Goal: Task Accomplishment & Management: Manage account settings

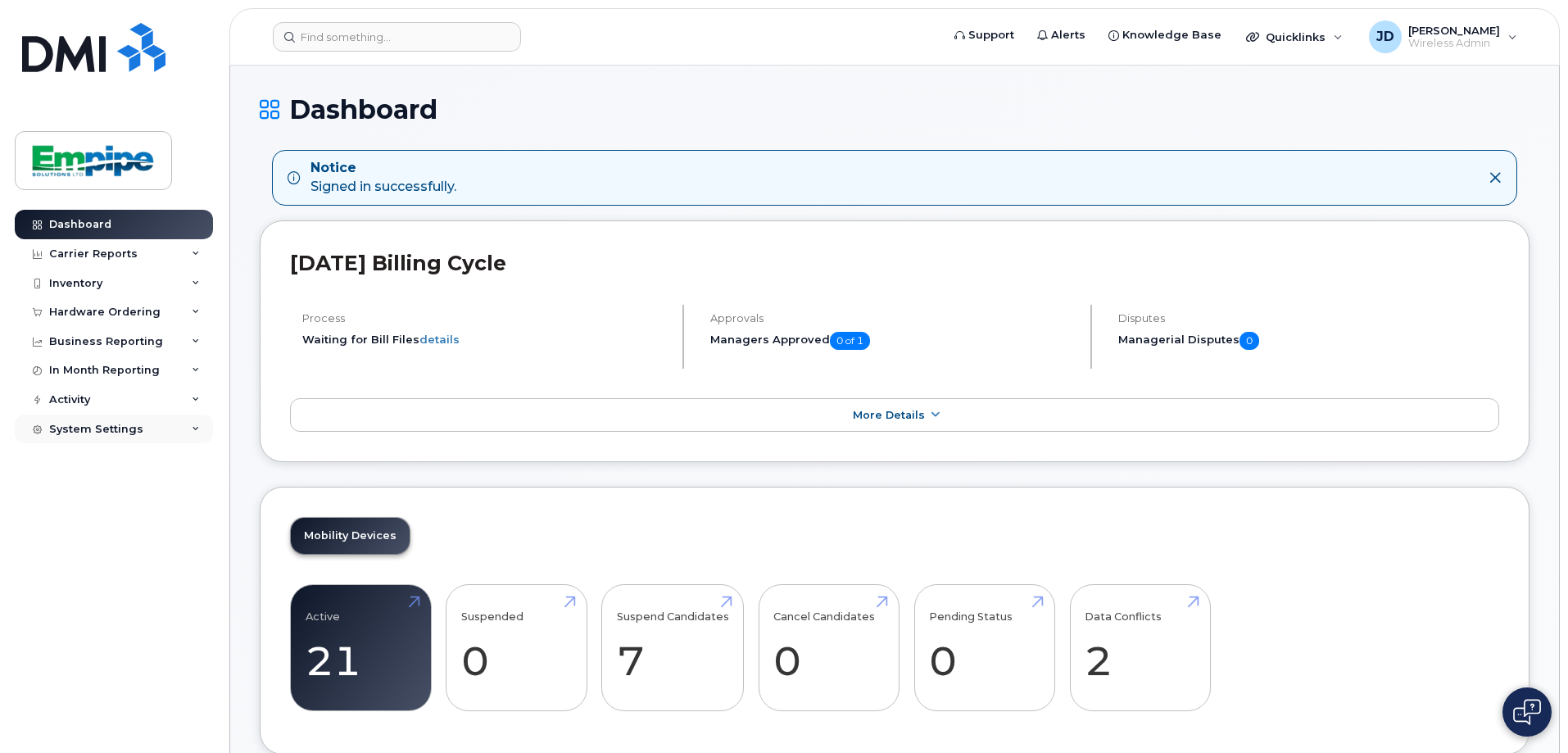
click at [185, 425] on div "System Settings" at bounding box center [114, 429] width 198 height 29
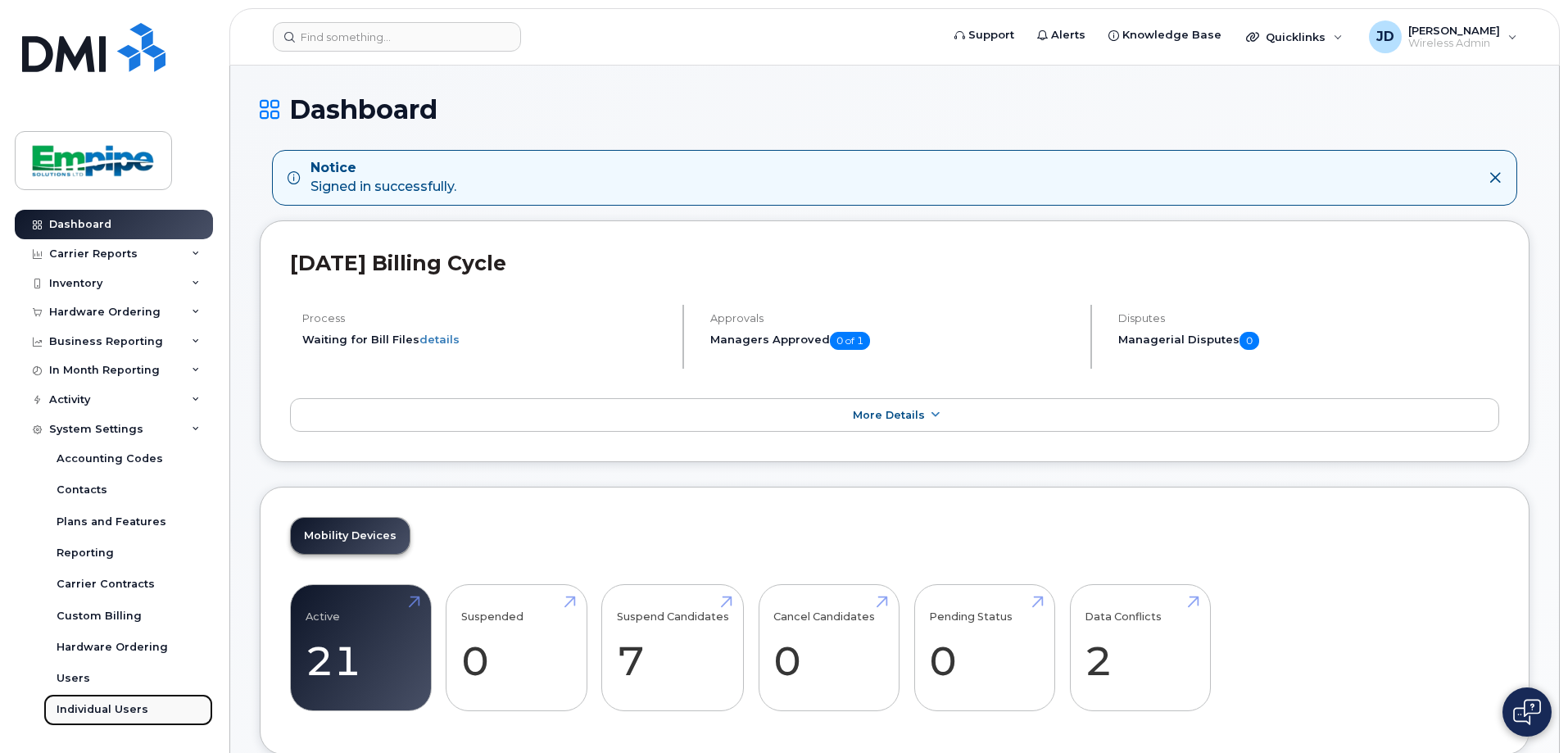
click at [141, 712] on div "Individual Users" at bounding box center [102, 709] width 92 height 15
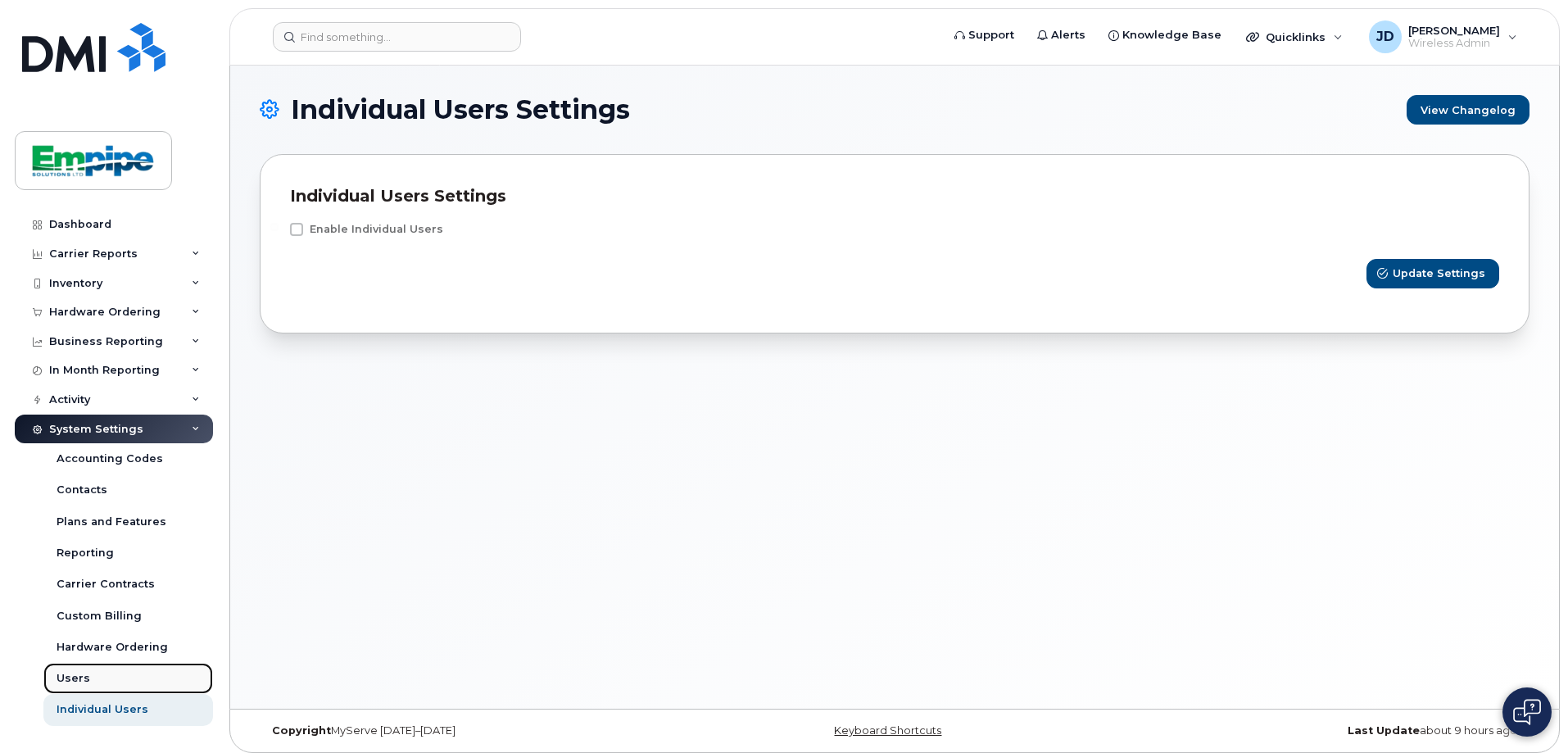
click at [98, 675] on link "Users" at bounding box center [128, 678] width 170 height 31
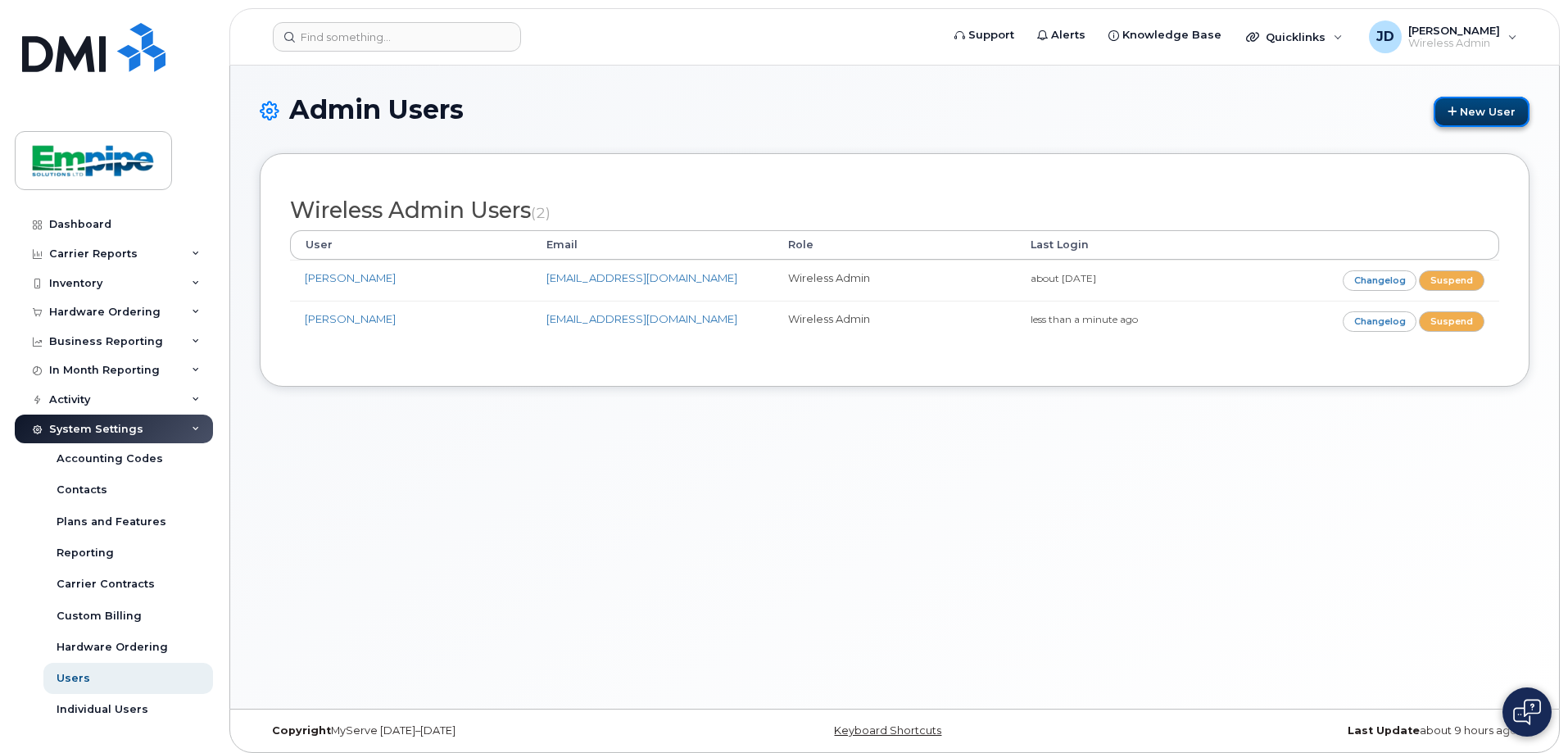
click at [1463, 111] on link "New User" at bounding box center [1482, 112] width 96 height 30
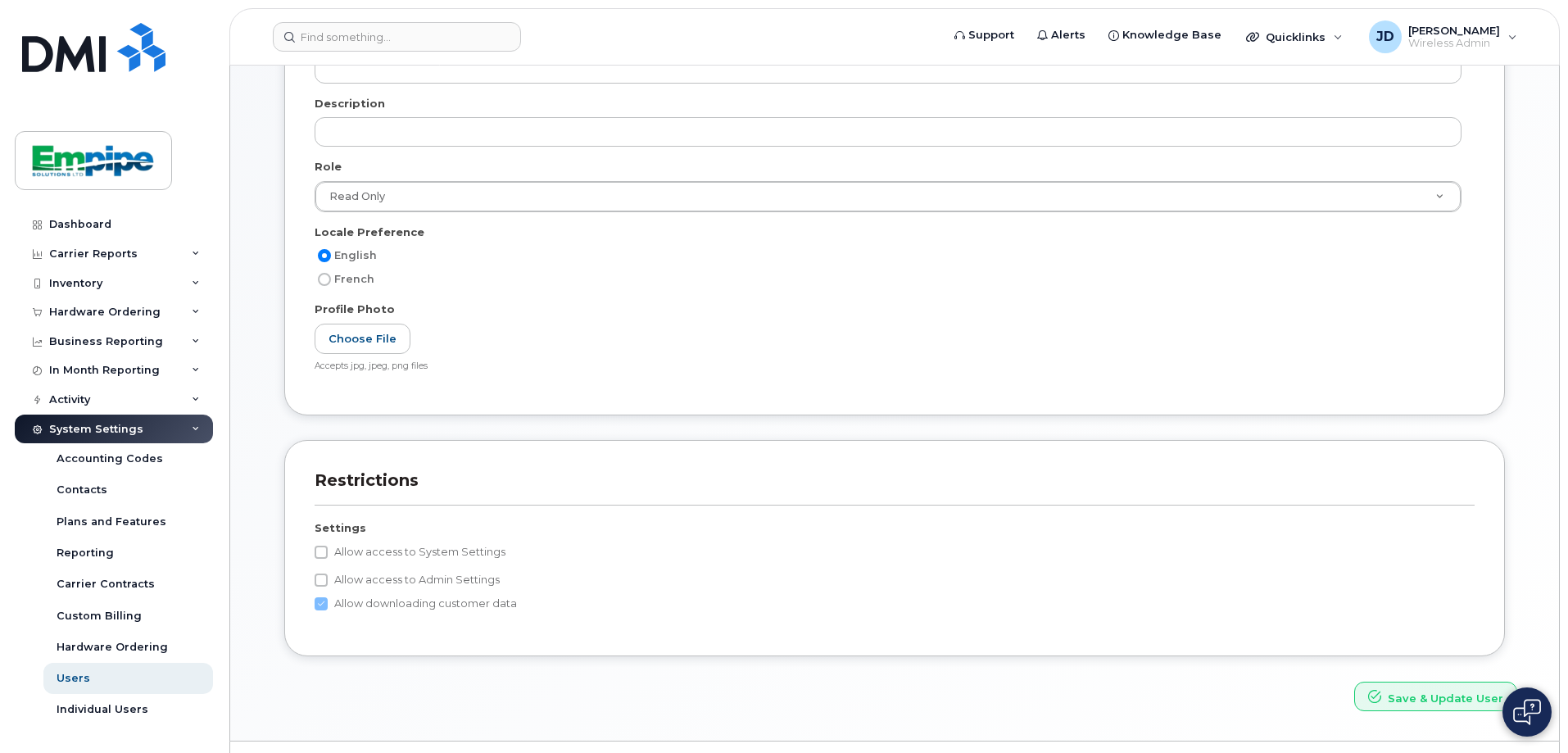
scroll to position [304, 0]
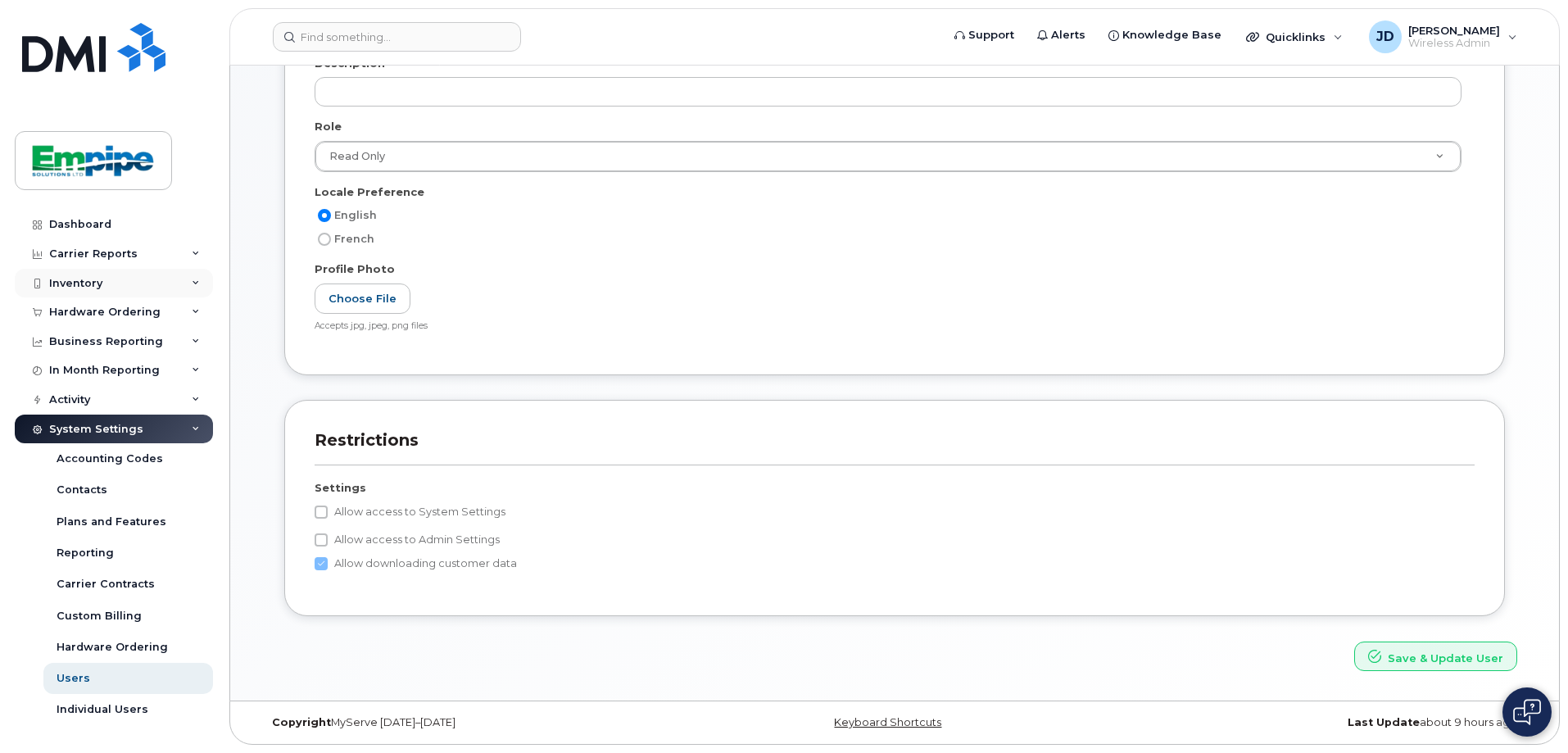
click at [184, 292] on div "Inventory" at bounding box center [114, 283] width 198 height 29
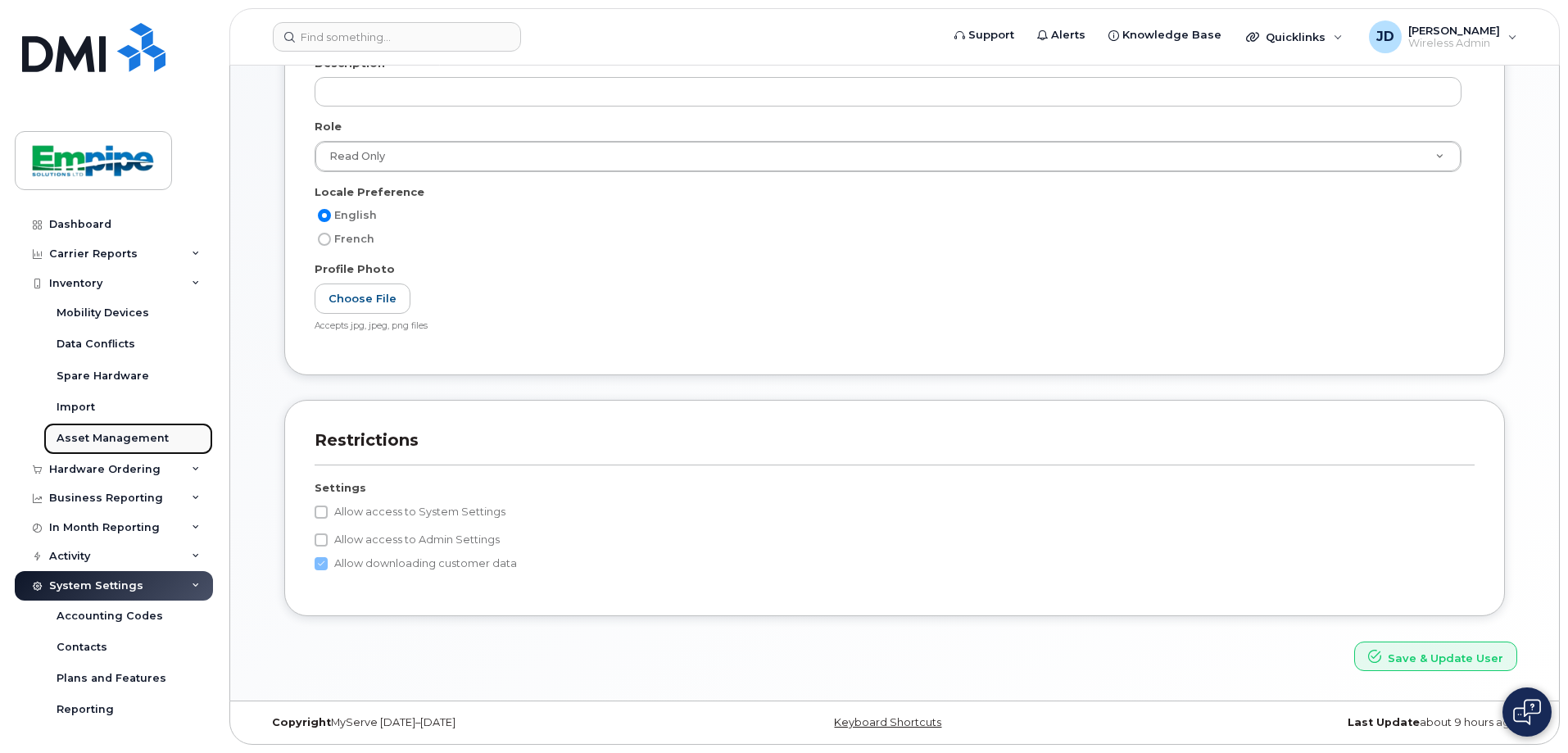
click at [141, 438] on div "Asset Management" at bounding box center [113, 438] width 112 height 15
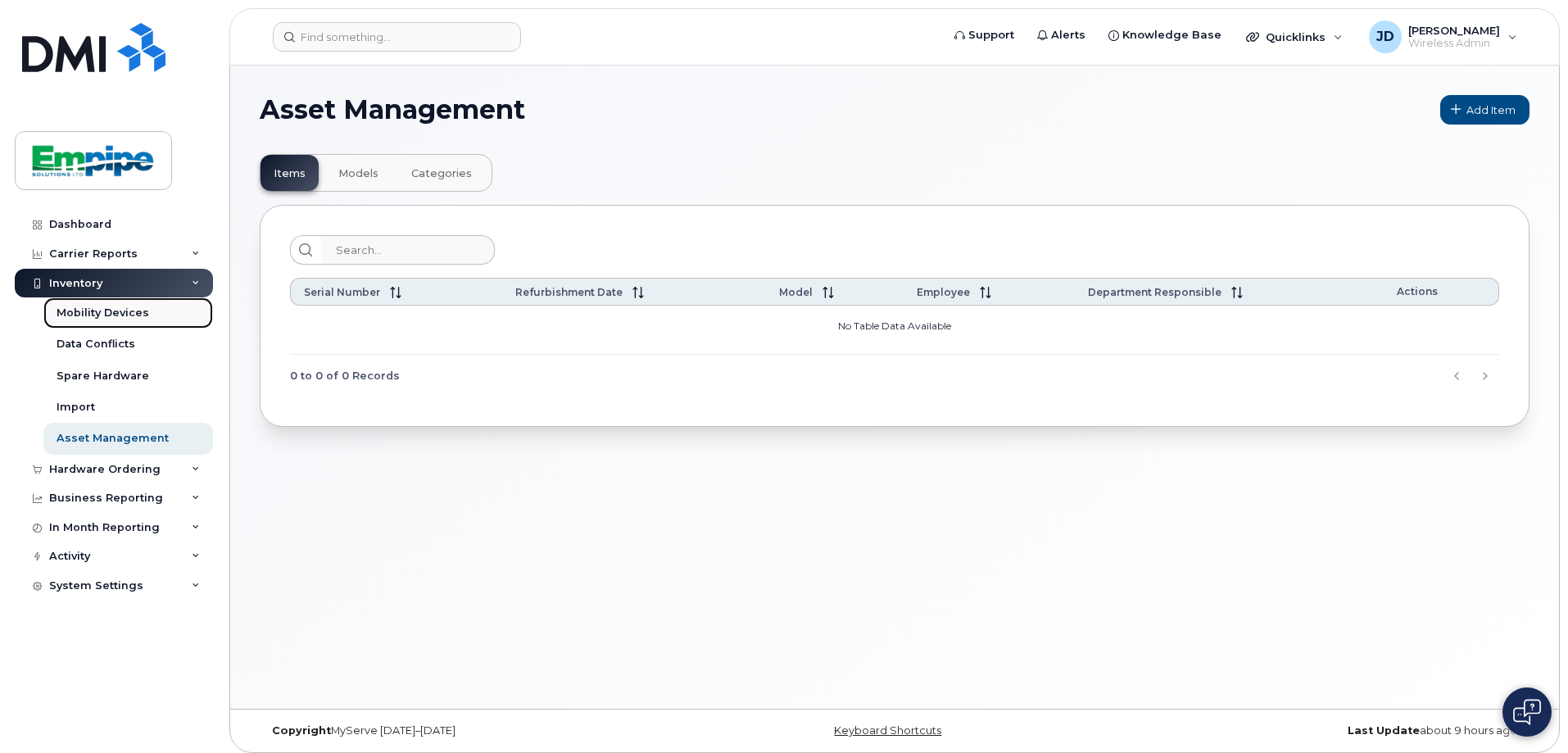
click at [137, 325] on link "Mobility Devices" at bounding box center [128, 312] width 170 height 31
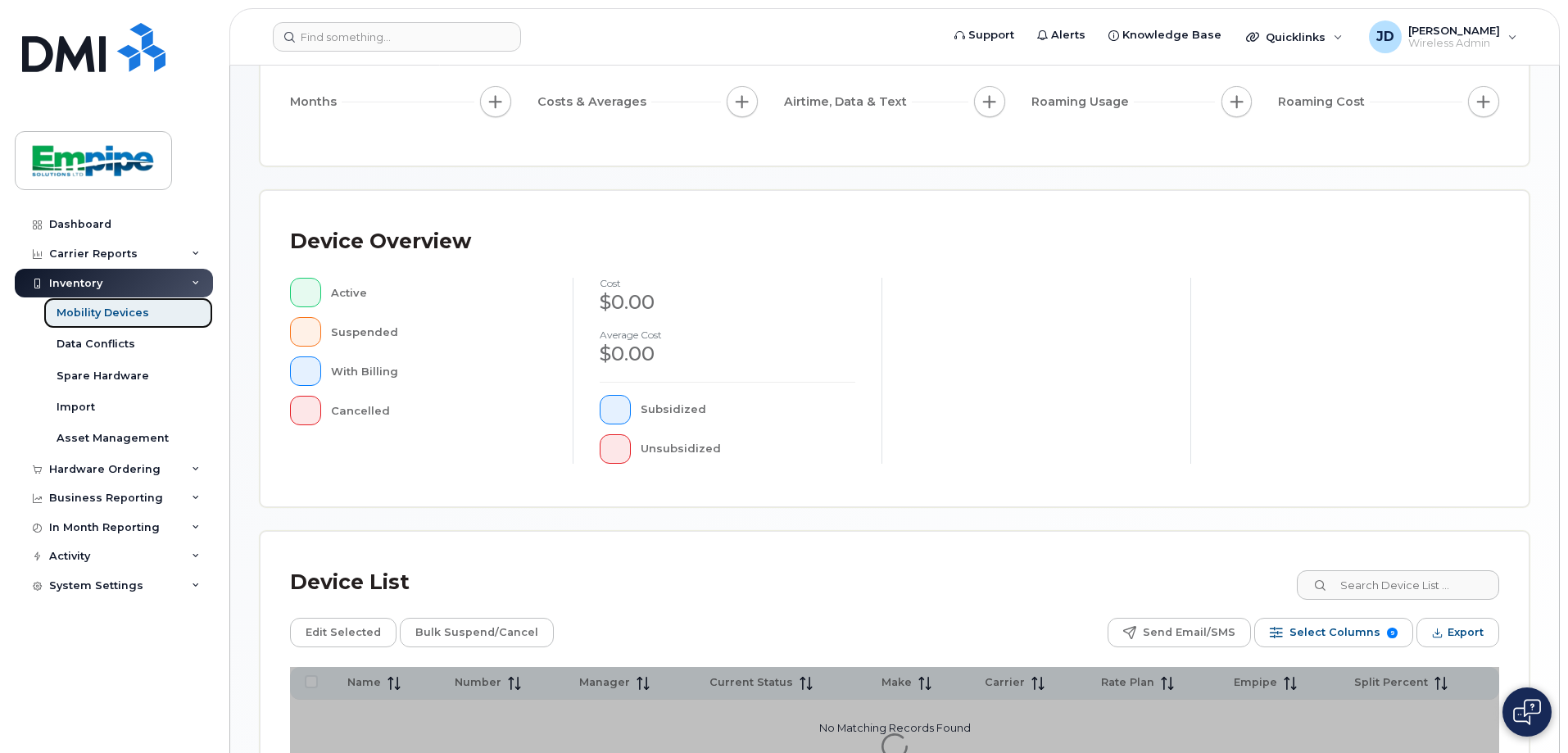
scroll to position [374, 0]
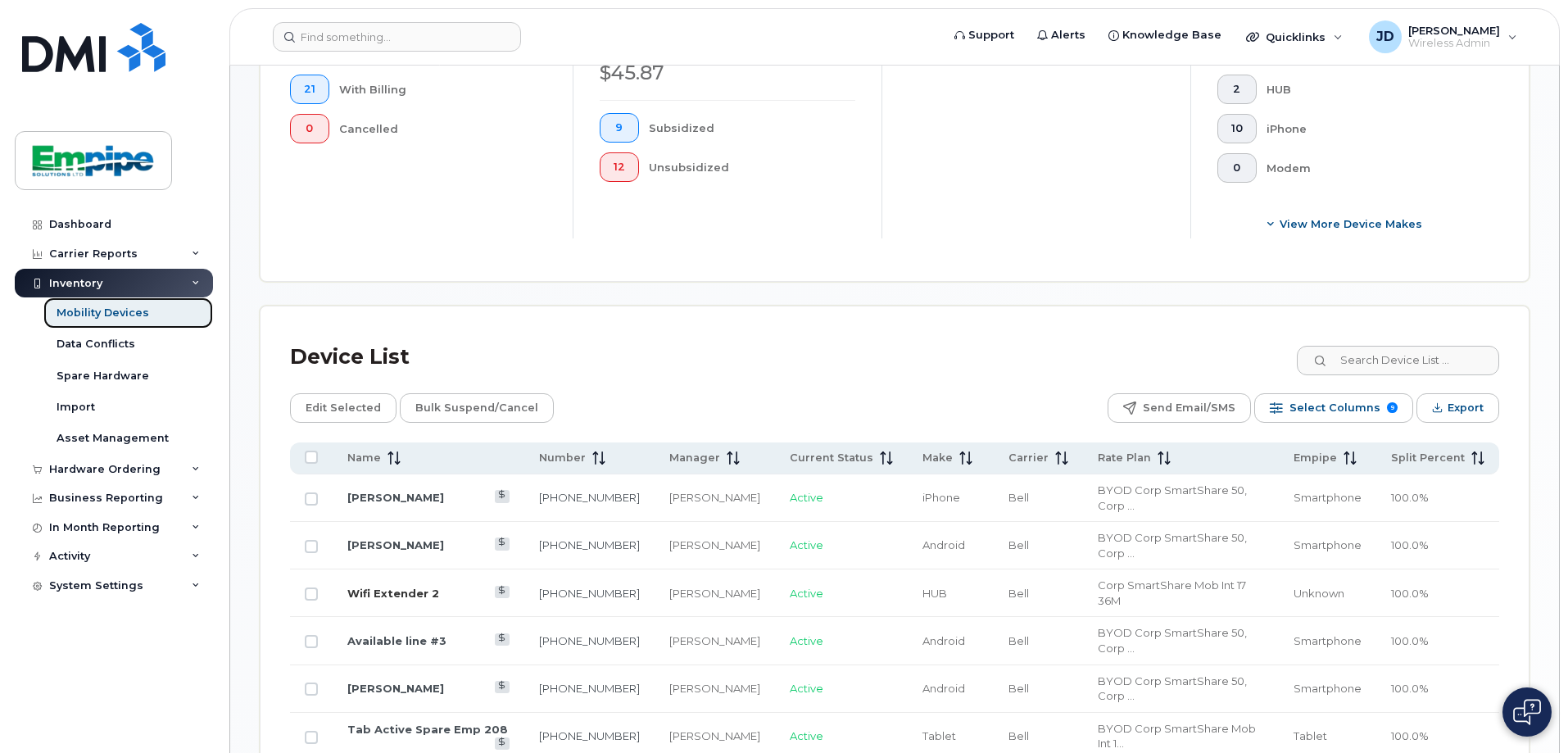
scroll to position [619, 0]
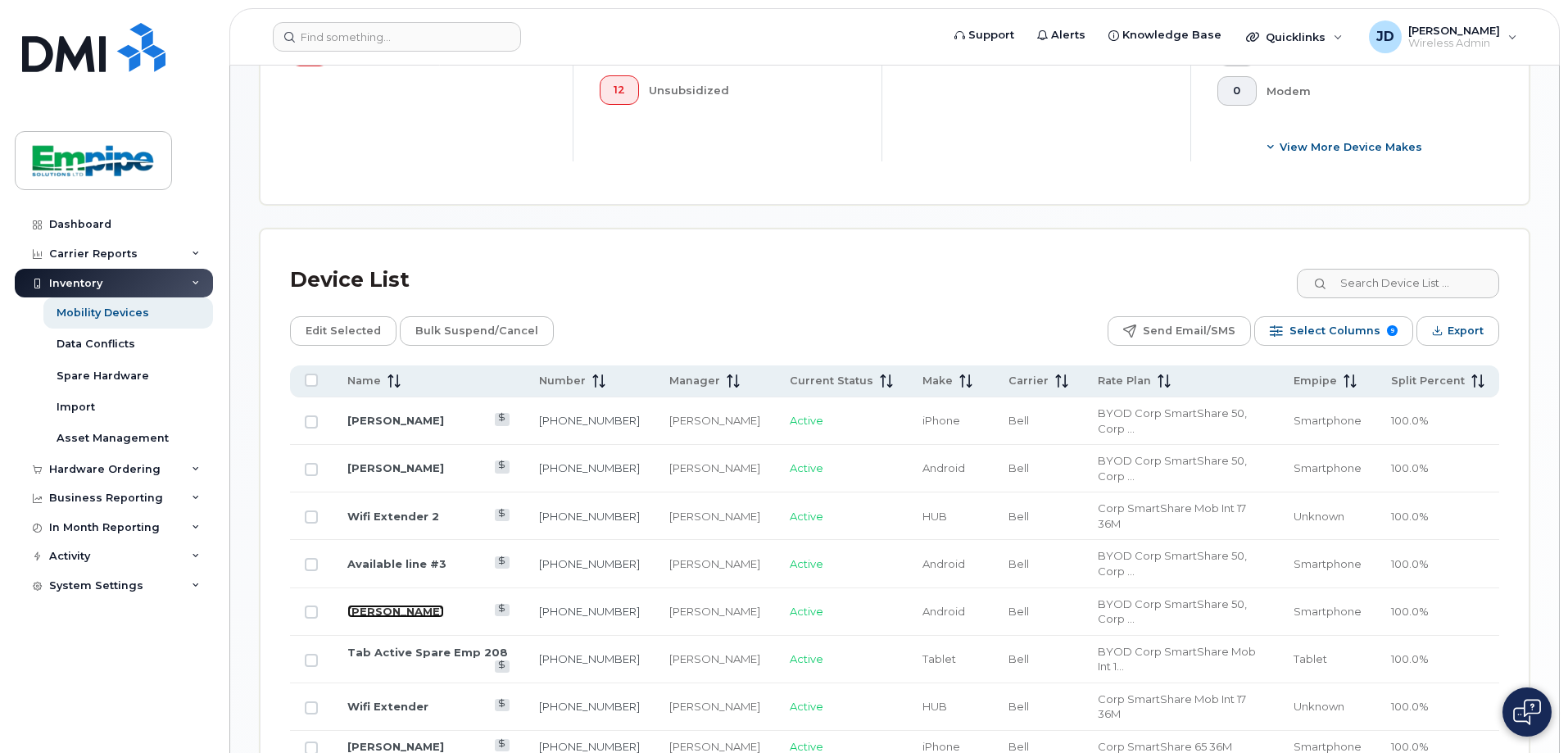
click at [391, 604] on link "Dan Brkic" at bounding box center [395, 611] width 97 height 13
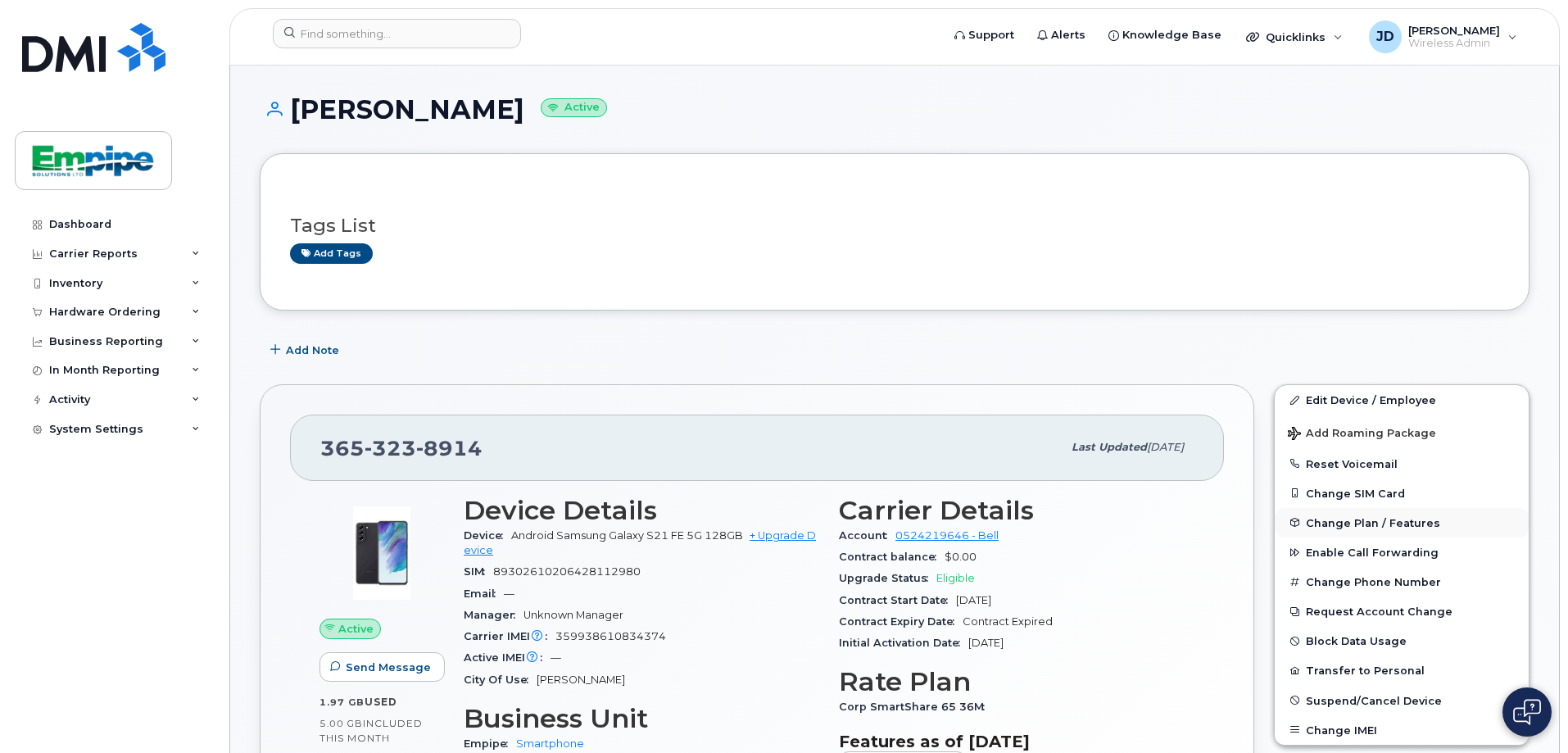
click at [1335, 529] on span "Change Plan / Features" at bounding box center [1372, 522] width 134 height 12
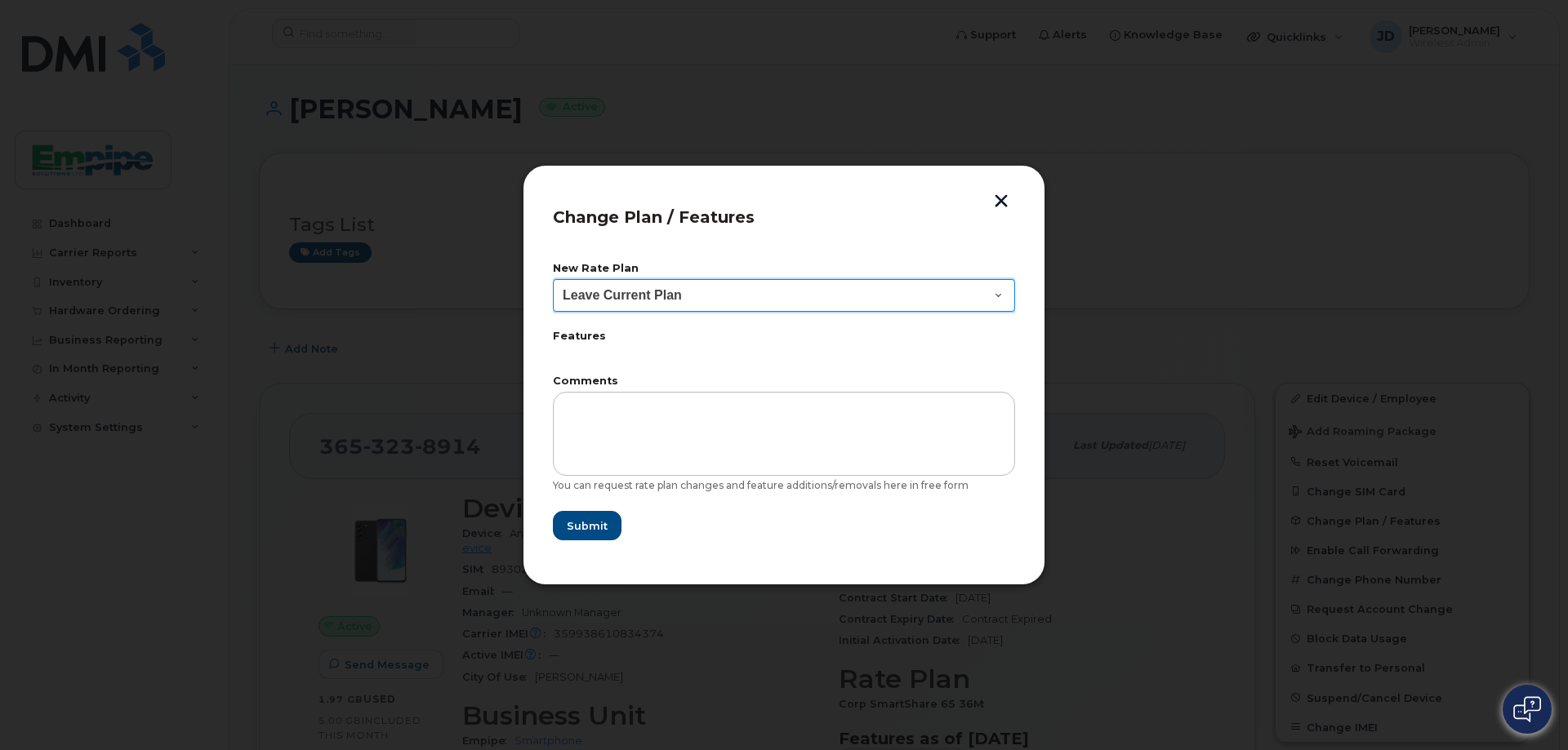
click at [986, 299] on select "Leave Current Plan Corp SmartShare 55 Corp SmartShare 65 Corp SmartShare 65 36M…" at bounding box center [783, 295] width 462 height 33
click at [1006, 199] on button "button" at bounding box center [1001, 202] width 25 height 17
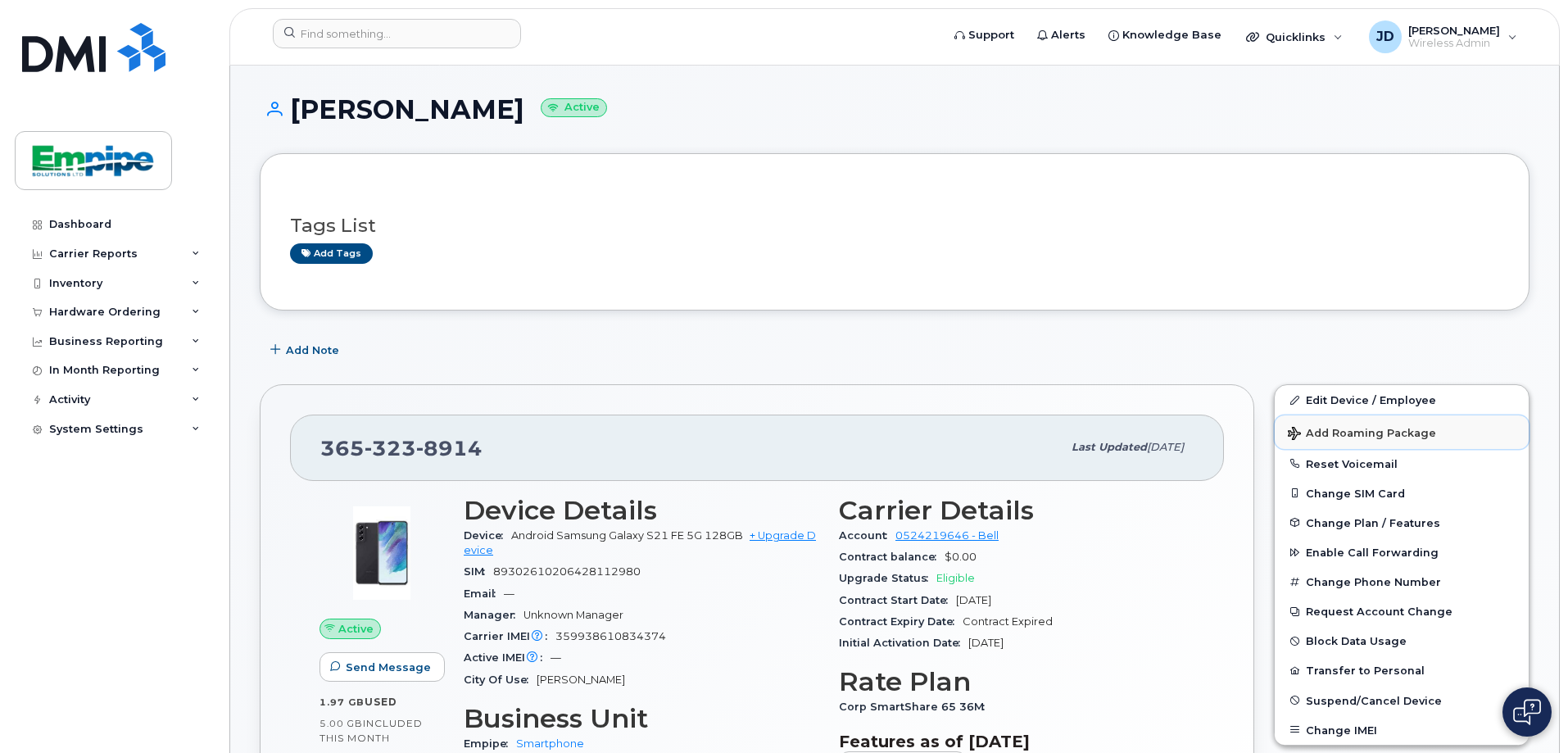
click at [1331, 428] on span "Add Roaming Package" at bounding box center [1362, 434] width 149 height 15
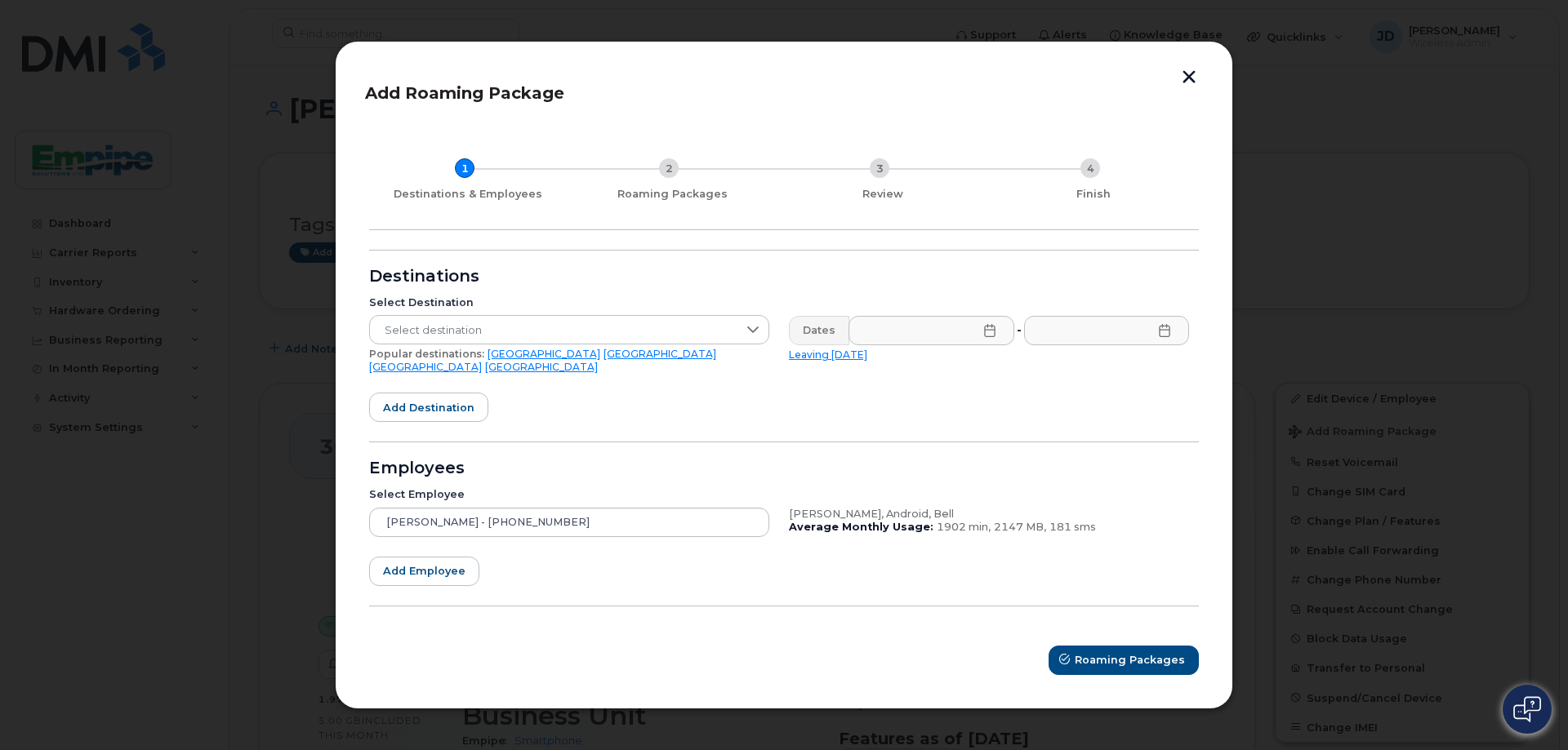
click at [1186, 86] on button "button" at bounding box center [1189, 78] width 25 height 17
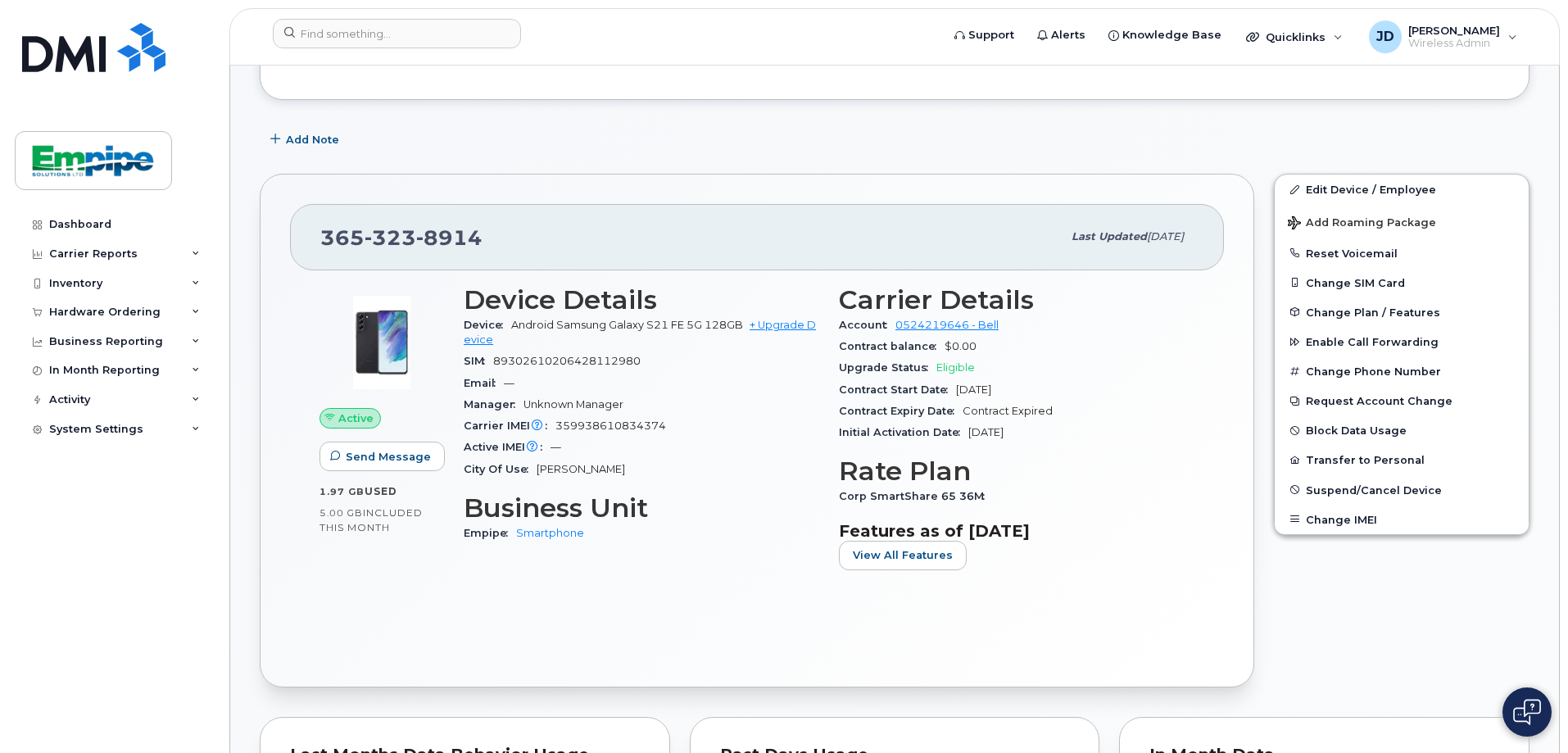
scroll to position [246, 0]
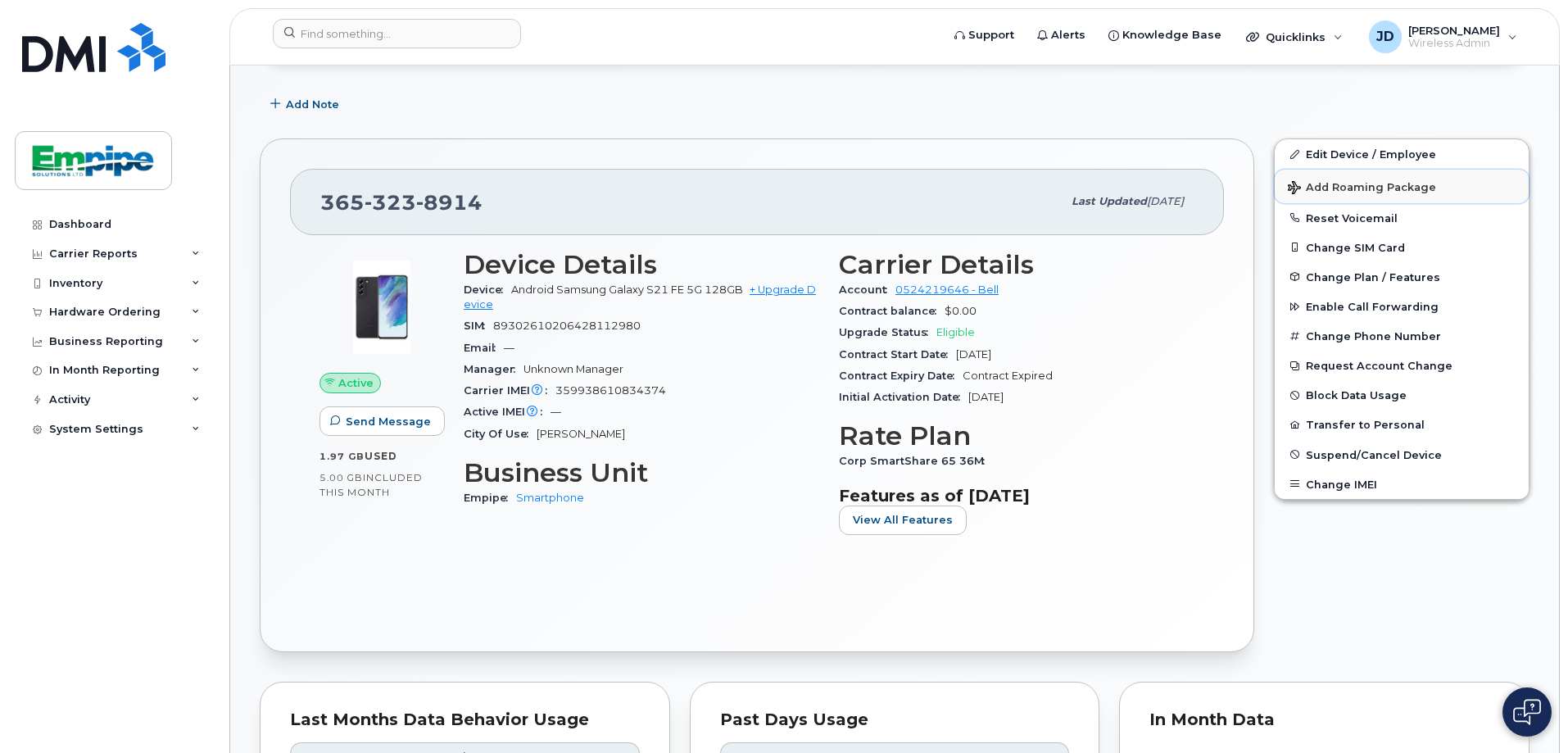
click at [1386, 174] on button "Add Roaming Package" at bounding box center [1402, 187] width 254 height 34
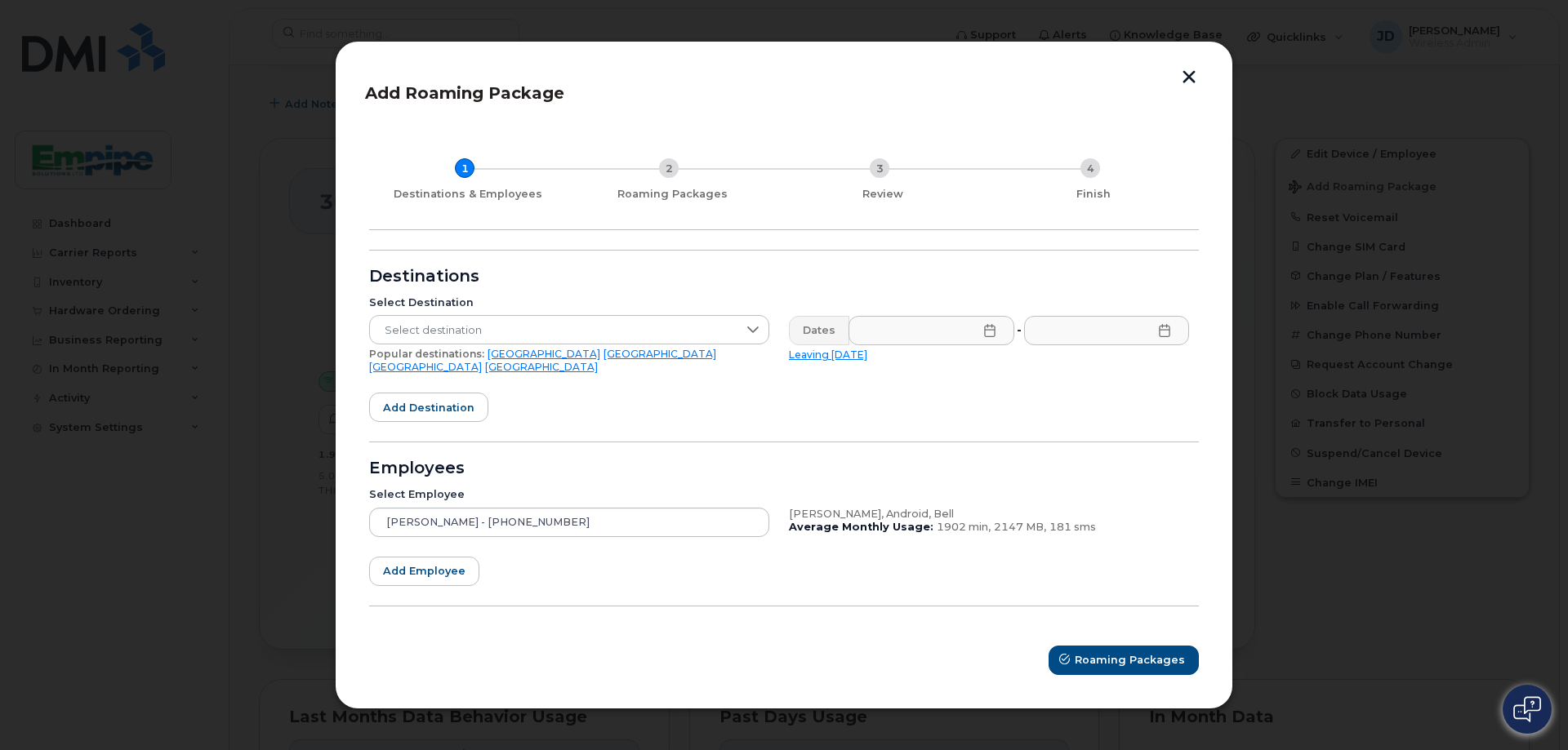
click at [1191, 82] on button "button" at bounding box center [1189, 78] width 25 height 17
